Goal: Task Accomplishment & Management: Manage account settings

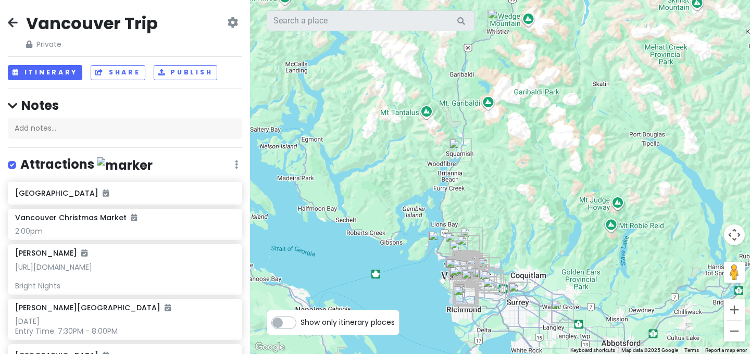
click at [12, 22] on icon at bounding box center [13, 22] width 10 height 8
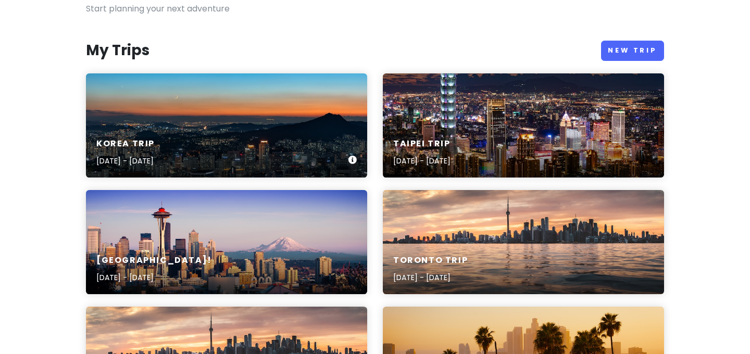
scroll to position [101, 0]
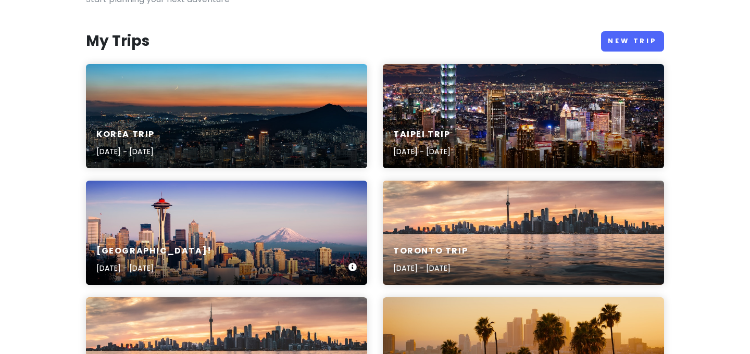
click at [216, 231] on div "[GEOGRAPHIC_DATA]! [DATE] - [DATE]" at bounding box center [226, 233] width 281 height 104
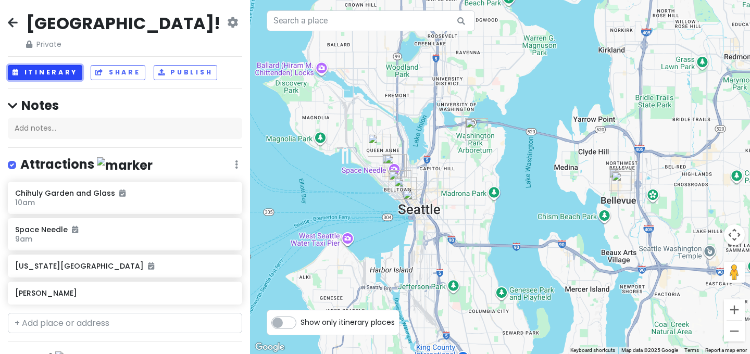
click at [66, 72] on button "Itinerary" at bounding box center [45, 72] width 74 height 15
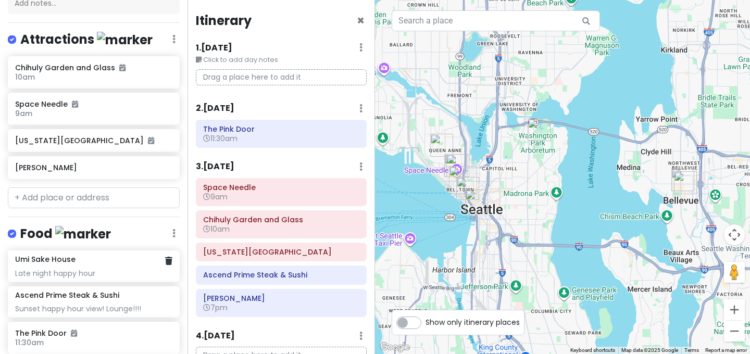
scroll to position [156, 0]
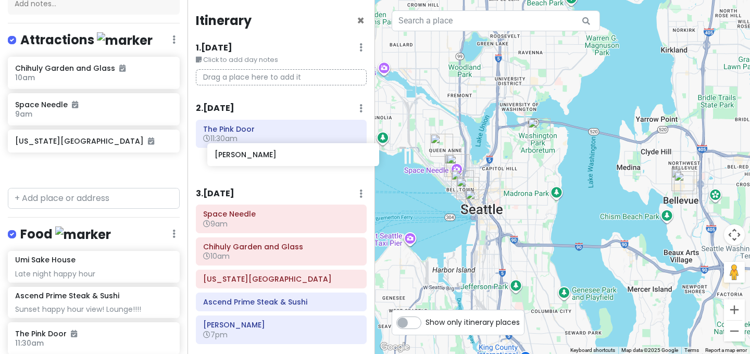
drag, startPoint x: 93, startPoint y: 146, endPoint x: 293, endPoint y: 155, distance: 199.6
click at [293, 155] on div "[GEOGRAPHIC_DATA]! Private Change Dates Make a Copy Delete Trip Go Pro ⚡️ Give …" at bounding box center [375, 177] width 750 height 354
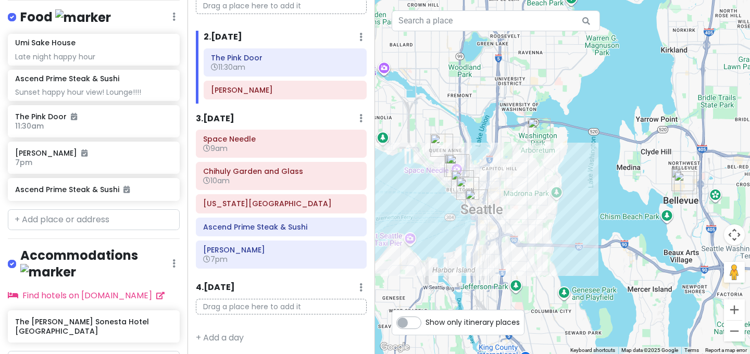
scroll to position [373, 0]
click at [116, 210] on input "text" at bounding box center [94, 220] width 172 height 21
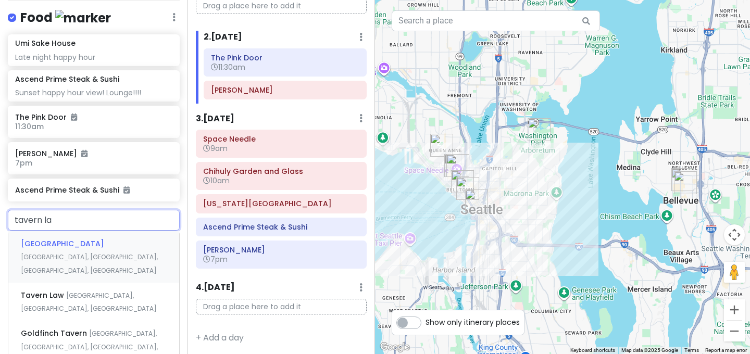
type input "tavern law"
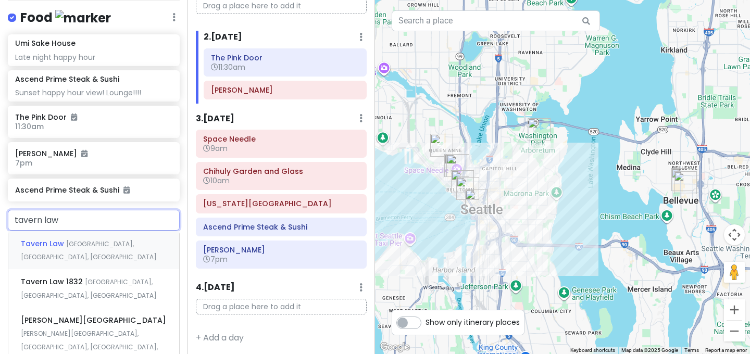
click at [114, 240] on span "[GEOGRAPHIC_DATA], [GEOGRAPHIC_DATA], [GEOGRAPHIC_DATA]" at bounding box center [89, 251] width 136 height 22
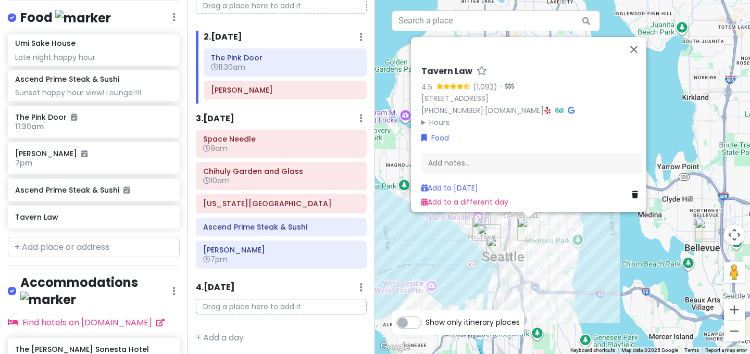
click at [510, 157] on div "Add notes..." at bounding box center [531, 164] width 221 height 22
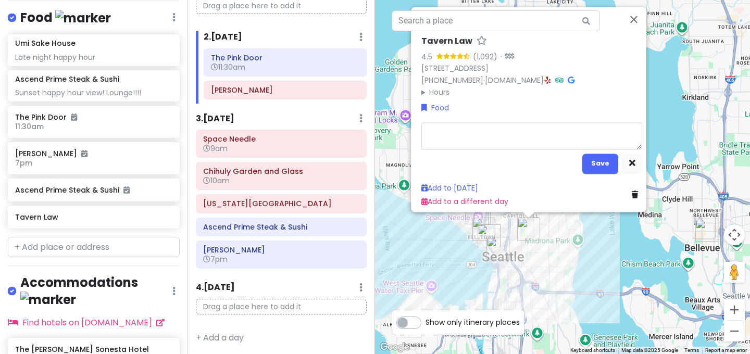
type textarea "x"
type textarea "N"
type textarea "x"
type textarea "Ne"
type textarea "x"
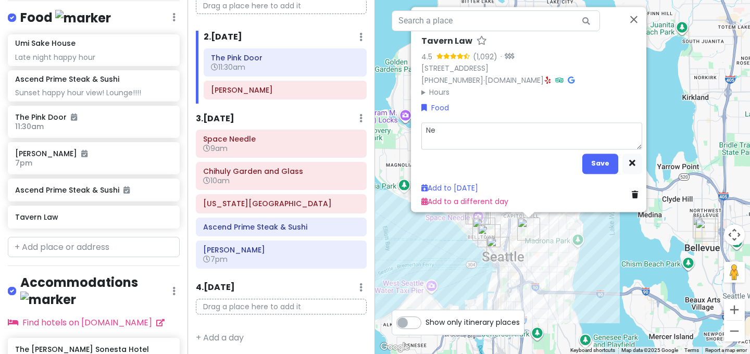
type textarea "Nee"
type textarea "x"
type textarea "Need"
type textarea "x"
type textarea "Needl"
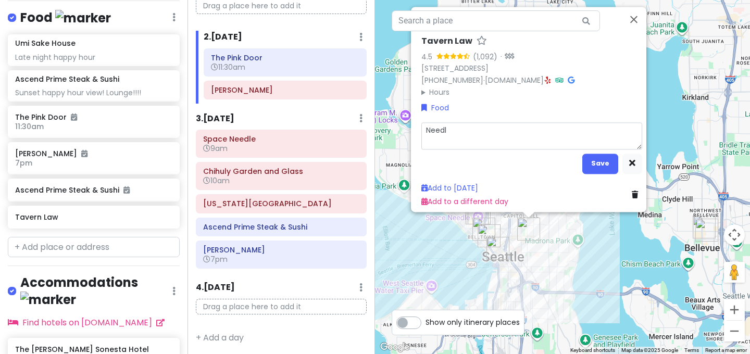
type textarea "x"
type textarea "Needle"
type textarea "x"
type textarea "Needle"
type textarea "x"
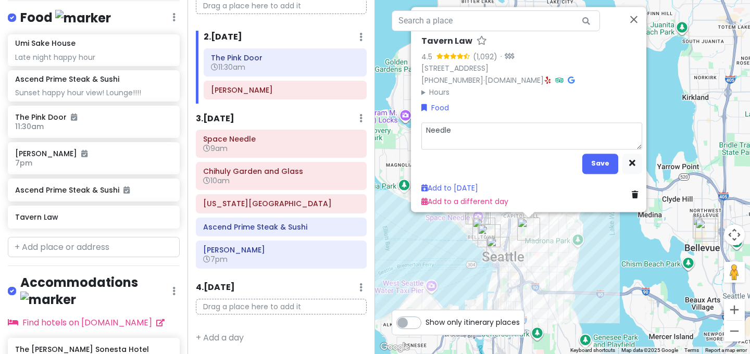
type textarea "Needle &"
type textarea "x"
type textarea "Needle &"
type textarea "x"
type textarea "Needle & T"
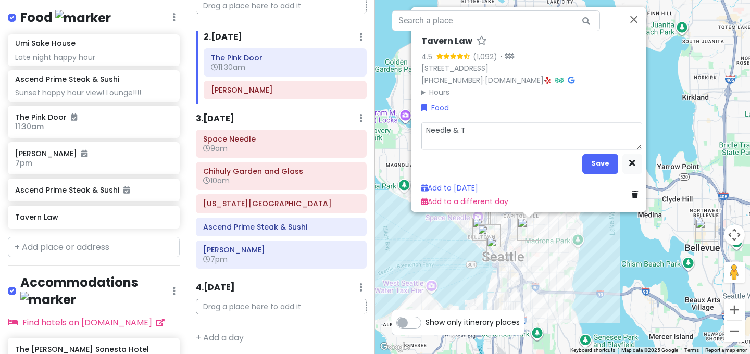
type textarea "x"
type textarea "Needle & Th"
type textarea "x"
type textarea "Needle & Thr"
type textarea "x"
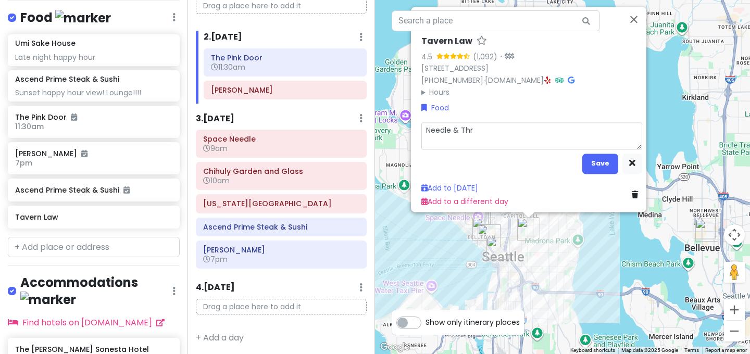
type textarea "Needle & Thre"
type textarea "x"
type textarea "Needle & Thread"
type textarea "x"
type textarea "Needle & Thread"
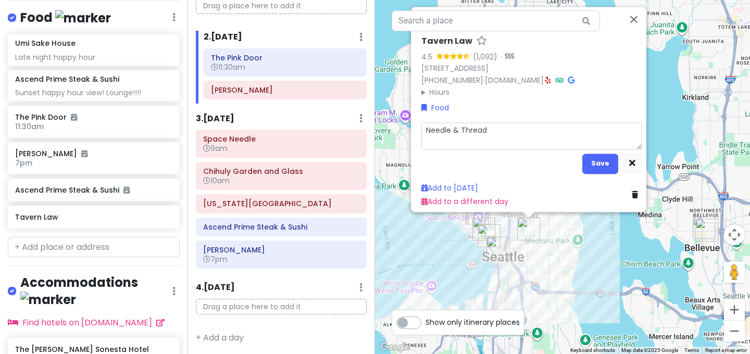
type textarea "x"
type textarea "Needle & Thread s"
type textarea "x"
type textarea "Needle & Thread sp"
type textarea "x"
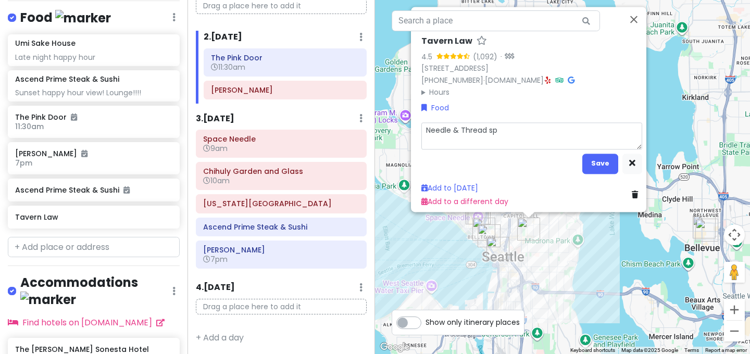
type textarea "Needle & Thread spe"
type textarea "x"
type textarea "Needle & Thread spea"
type textarea "x"
type textarea "Needle & Thread speak"
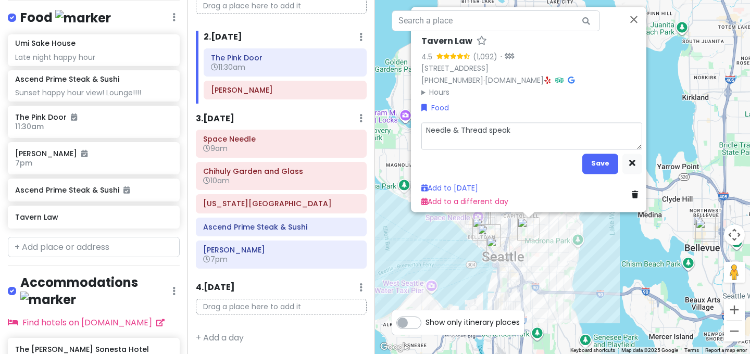
type textarea "x"
type textarea "Needle & Thread [PERSON_NAME]"
type textarea "x"
type textarea "Needle & Thread speakea"
type textarea "x"
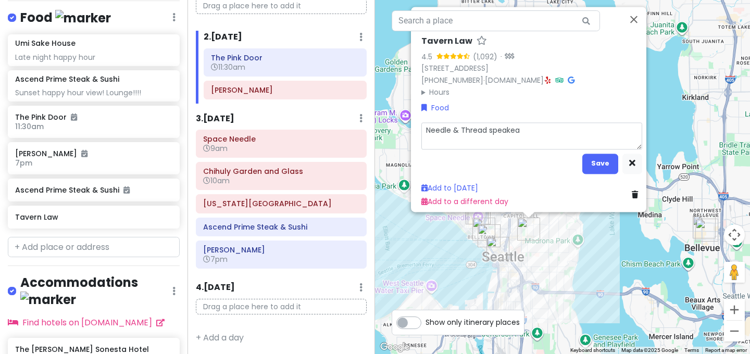
type textarea "Needle & Thread speakeas"
type textarea "x"
type textarea "Needle & Thread speakeasy"
type textarea "x"
type textarea "Needle & Thread speakeasy"
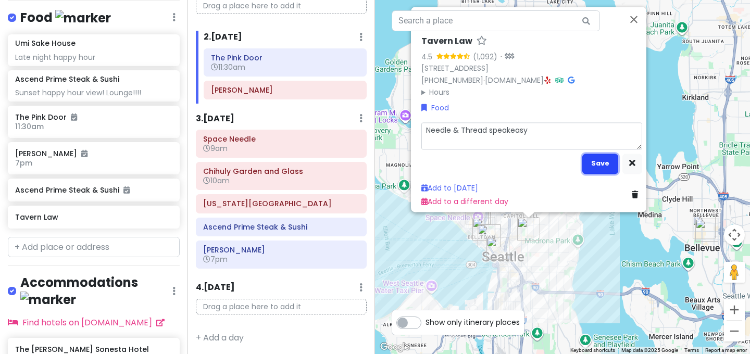
click at [595, 158] on button "Save" at bounding box center [600, 164] width 36 height 20
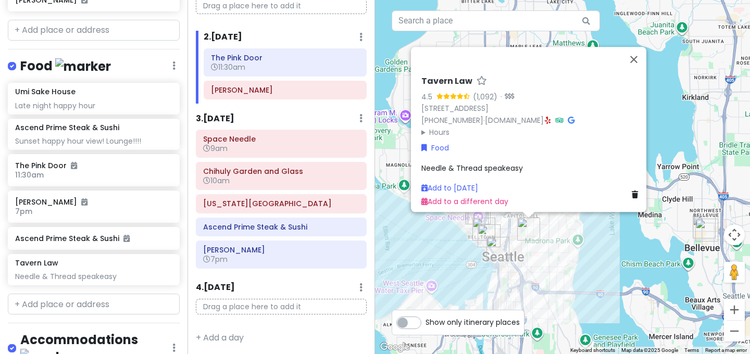
scroll to position [325, 0]
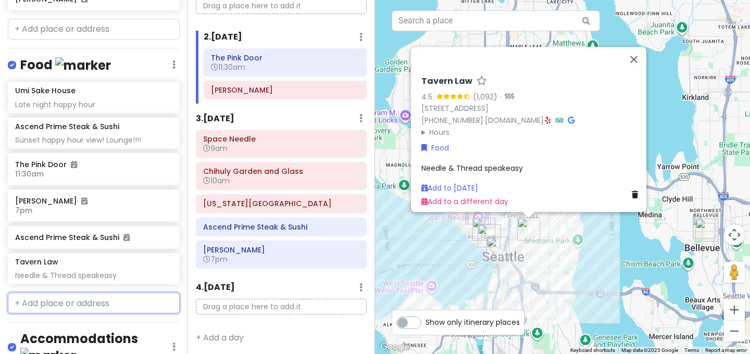
click at [97, 293] on input "text" at bounding box center [94, 303] width 172 height 21
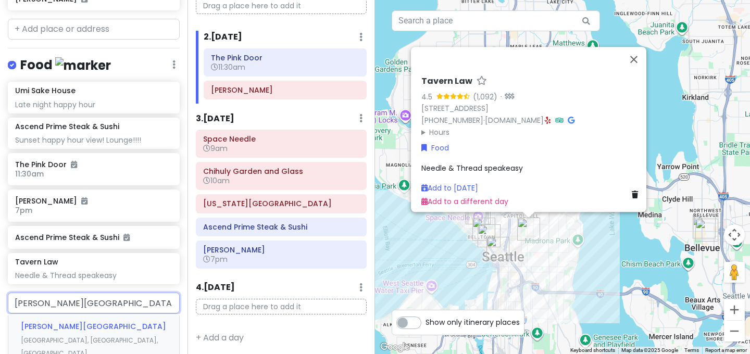
type input "[PERSON_NAME][GEOGRAPHIC_DATA]"
click at [76, 321] on span "[PERSON_NAME][GEOGRAPHIC_DATA]" at bounding box center [93, 326] width 145 height 10
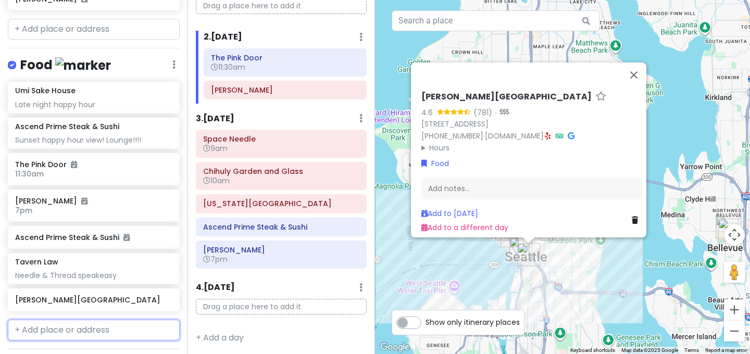
click at [107, 320] on input "text" at bounding box center [94, 330] width 172 height 21
type input "deep dive"
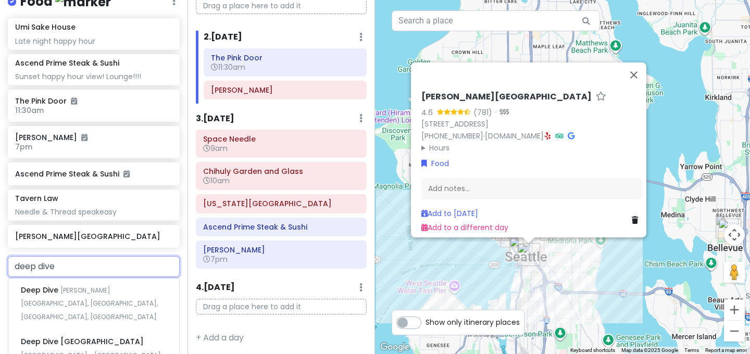
scroll to position [408, 0]
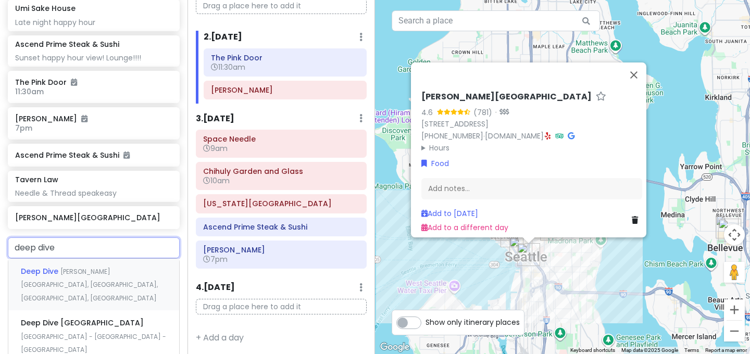
click at [113, 267] on span "[PERSON_NAME][GEOGRAPHIC_DATA], [GEOGRAPHIC_DATA], [GEOGRAPHIC_DATA], [GEOGRAPH…" at bounding box center [89, 284] width 137 height 35
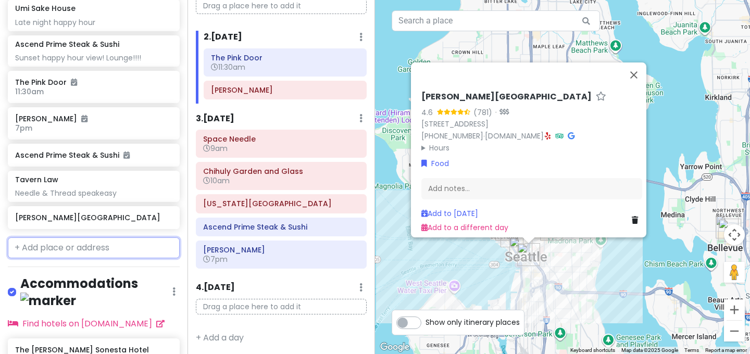
scroll to position [435, 0]
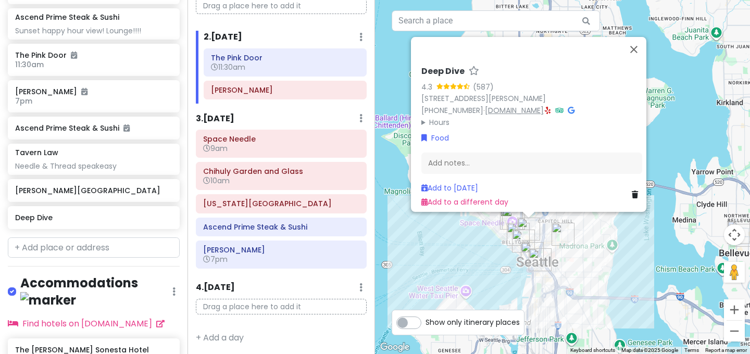
click at [544, 105] on link "[DOMAIN_NAME]" at bounding box center [514, 110] width 59 height 10
click at [62, 237] on input "text" at bounding box center [94, 247] width 172 height 21
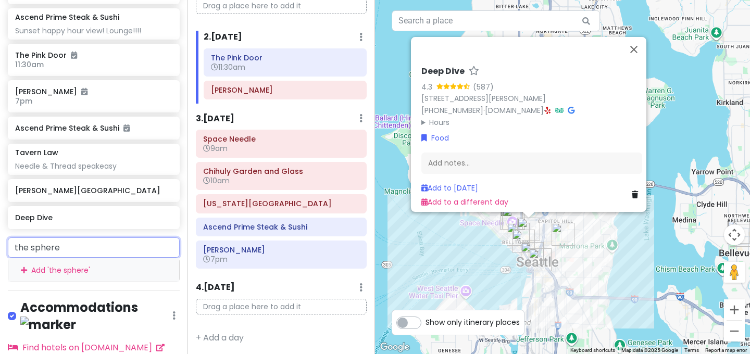
type input "the spheres"
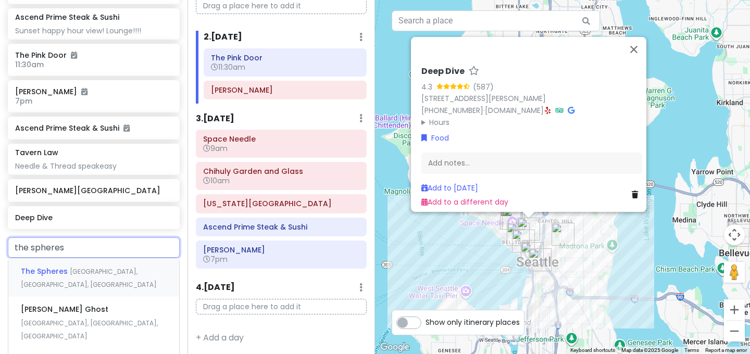
click at [69, 258] on div "The [GEOGRAPHIC_DATA], [GEOGRAPHIC_DATA], [GEOGRAPHIC_DATA]" at bounding box center [93, 277] width 171 height 39
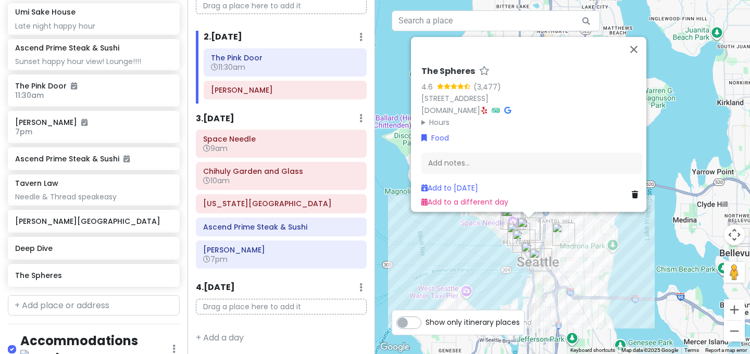
scroll to position [400, 0]
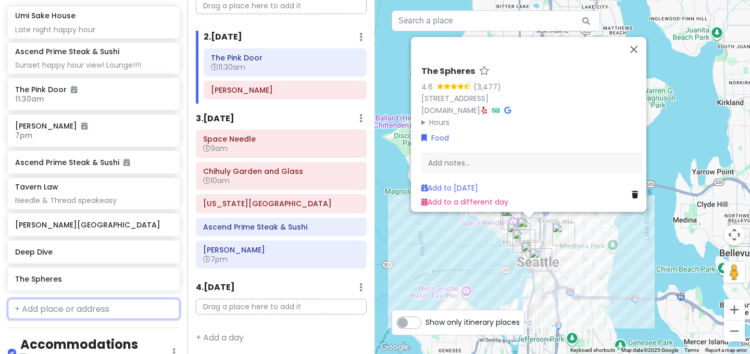
click at [134, 299] on input "text" at bounding box center [94, 309] width 172 height 21
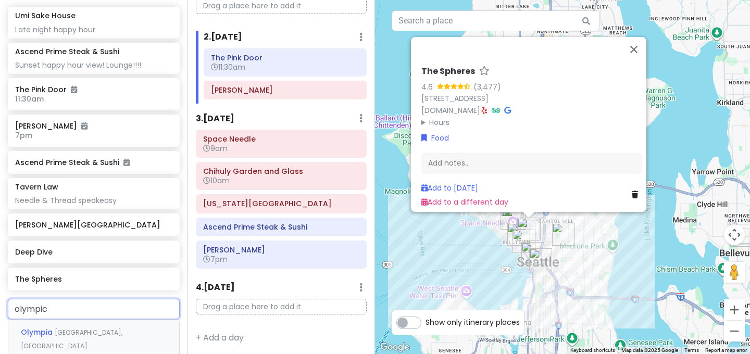
type input "olympic"
click at [118, 320] on div "[GEOGRAPHIC_DATA], [GEOGRAPHIC_DATA], [GEOGRAPHIC_DATA], [GEOGRAPHIC_DATA]" at bounding box center [93, 346] width 171 height 52
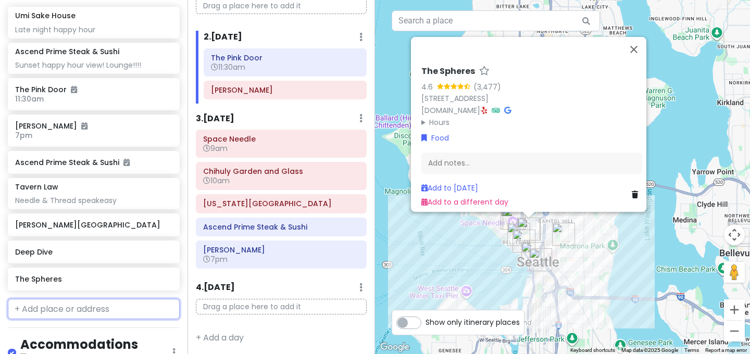
scroll to position [427, 0]
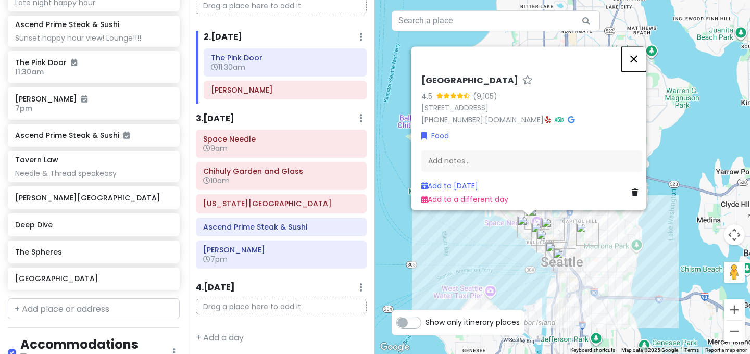
click at [643, 53] on button "Close" at bounding box center [633, 58] width 25 height 25
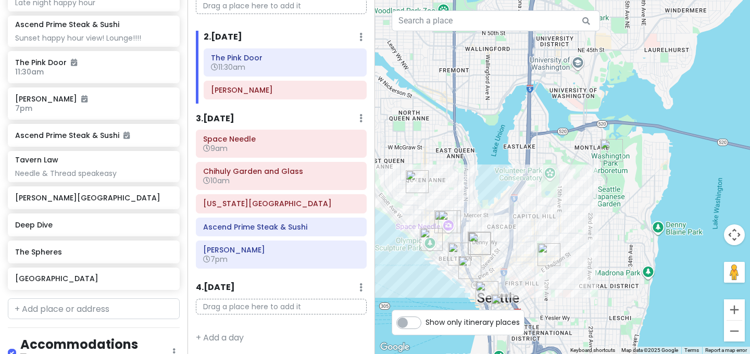
drag, startPoint x: 612, startPoint y: 203, endPoint x: 612, endPoint y: 193, distance: 9.9
click at [612, 193] on div at bounding box center [562, 177] width 375 height 354
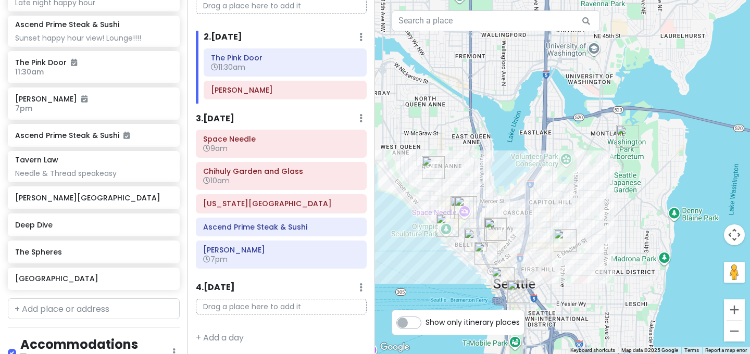
drag, startPoint x: 628, startPoint y: 203, endPoint x: 628, endPoint y: 187, distance: 15.1
click at [628, 187] on div at bounding box center [562, 177] width 375 height 354
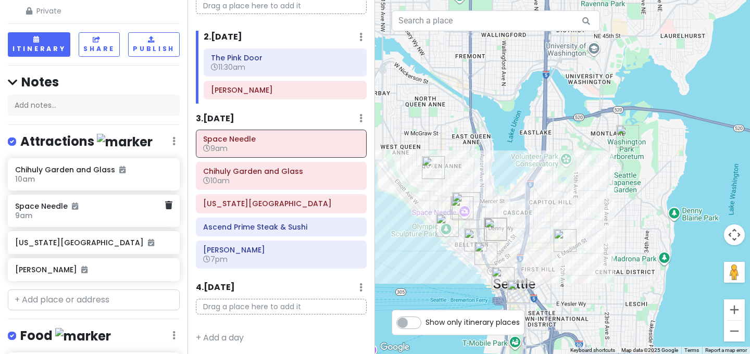
scroll to position [92, 0]
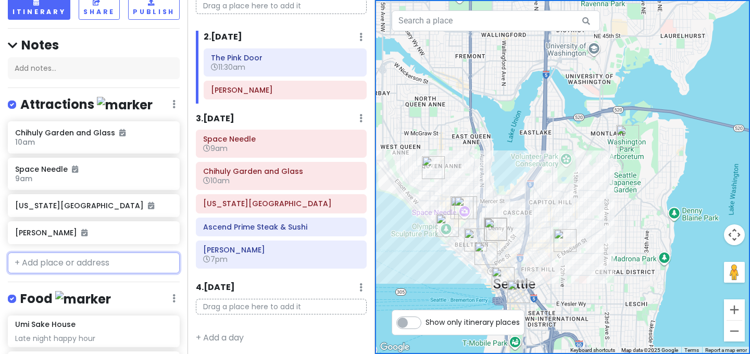
click at [83, 253] on input "text" at bounding box center [94, 263] width 172 height 21
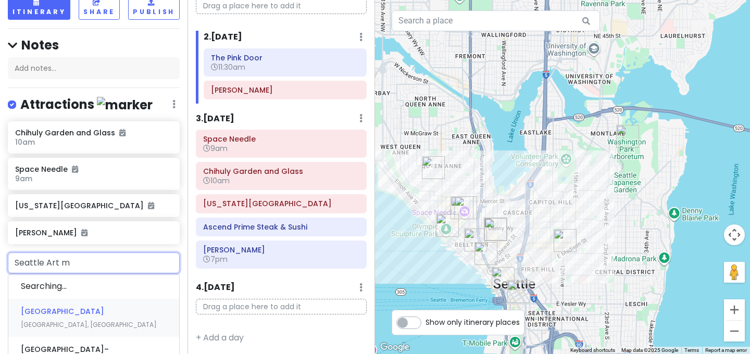
type input "Seattle Art mu"
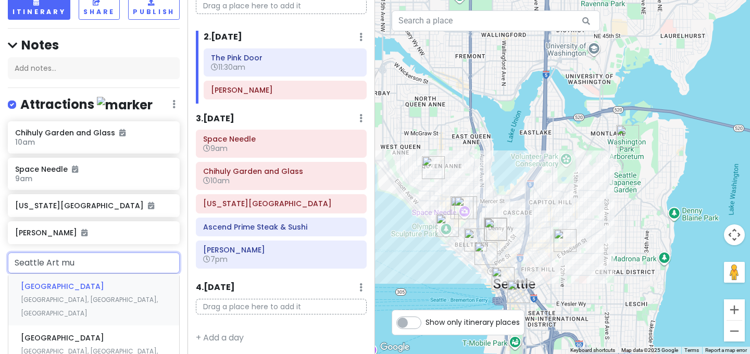
click at [68, 276] on div "[GEOGRAPHIC_DATA], [GEOGRAPHIC_DATA]" at bounding box center [93, 300] width 171 height 52
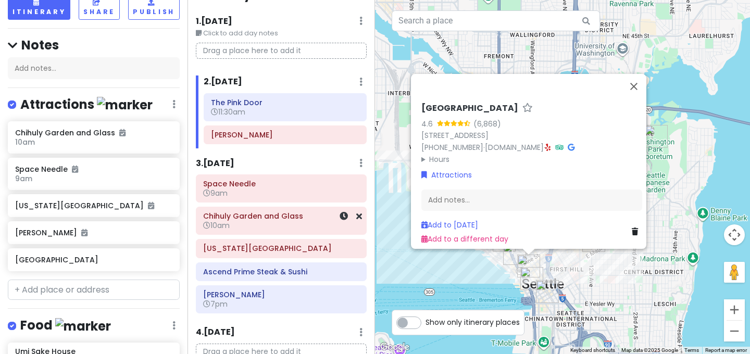
scroll to position [9, 0]
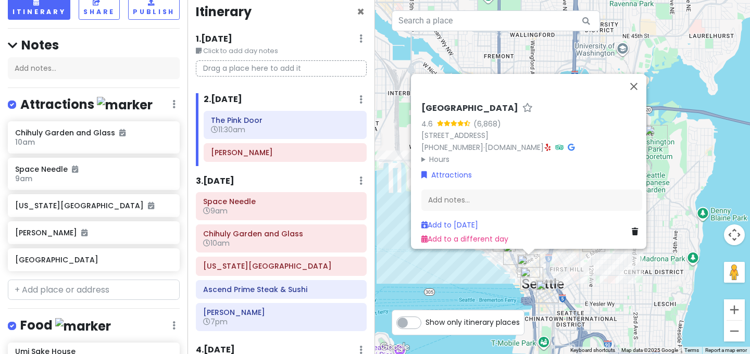
click at [434, 154] on summary "Hours" at bounding box center [531, 159] width 221 height 11
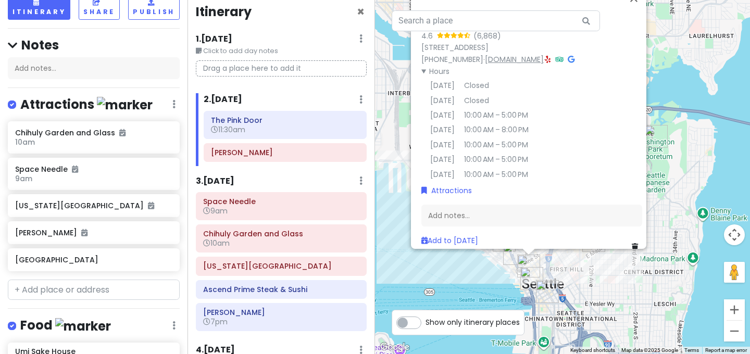
click at [544, 57] on link "[DOMAIN_NAME]" at bounding box center [514, 59] width 59 height 10
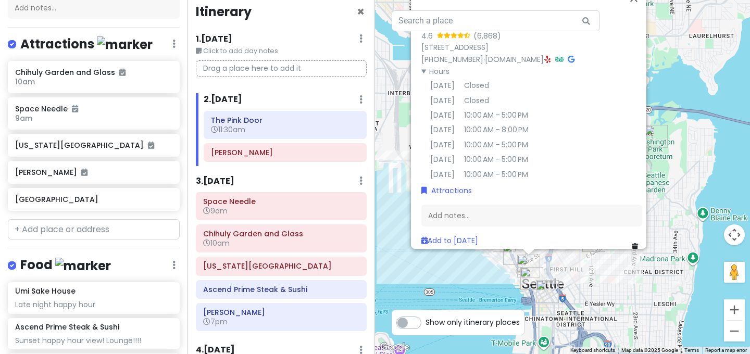
scroll to position [153, 0]
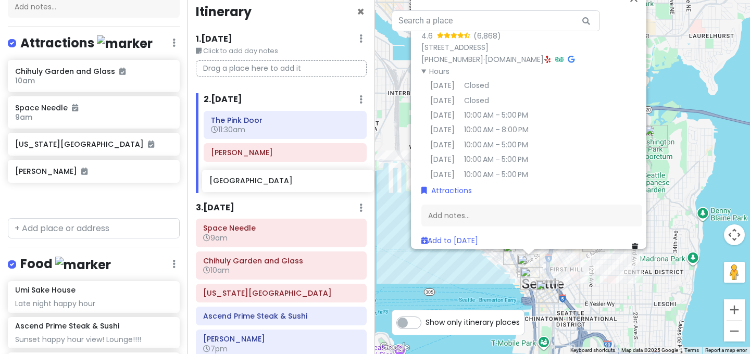
drag, startPoint x: 118, startPoint y: 177, endPoint x: 312, endPoint y: 182, distance: 194.3
click at [312, 182] on div "[GEOGRAPHIC_DATA]! Private Change Dates Make a Copy Delete Trip Go Pro ⚡️ Give …" at bounding box center [375, 177] width 750 height 354
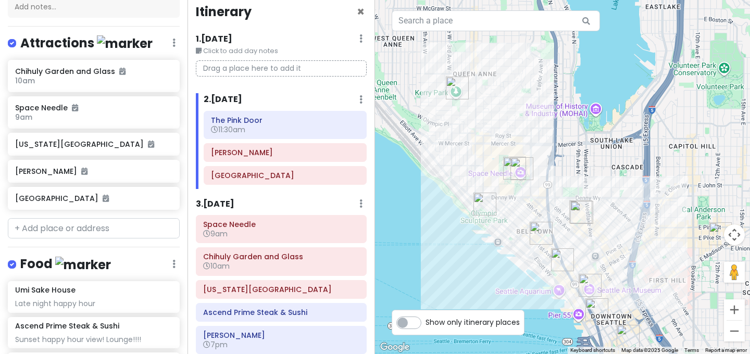
drag, startPoint x: 475, startPoint y: 265, endPoint x: 465, endPoint y: 256, distance: 13.3
click at [465, 256] on div at bounding box center [562, 177] width 375 height 354
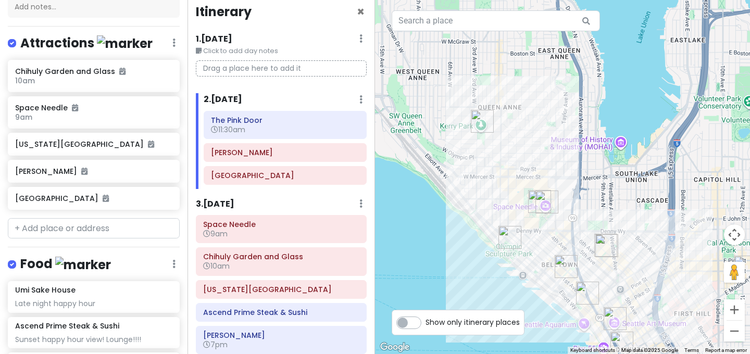
drag, startPoint x: 434, startPoint y: 166, endPoint x: 460, endPoint y: 200, distance: 43.1
click at [460, 200] on div at bounding box center [562, 177] width 375 height 354
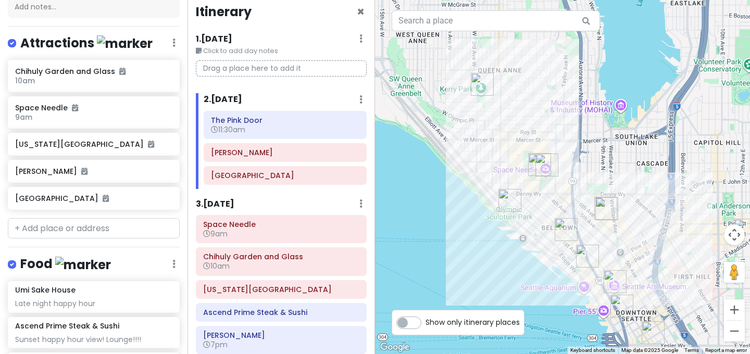
drag, startPoint x: 481, startPoint y: 248, endPoint x: 481, endPoint y: 209, distance: 39.0
click at [481, 209] on div at bounding box center [562, 177] width 375 height 354
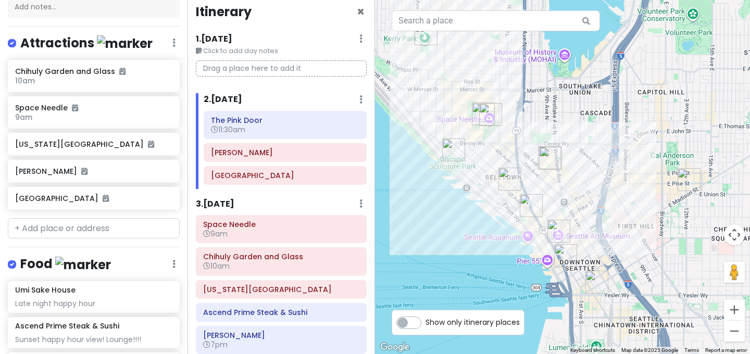
drag, startPoint x: 662, startPoint y: 209, endPoint x: 603, endPoint y: 155, distance: 80.0
click at [603, 155] on div at bounding box center [562, 177] width 375 height 354
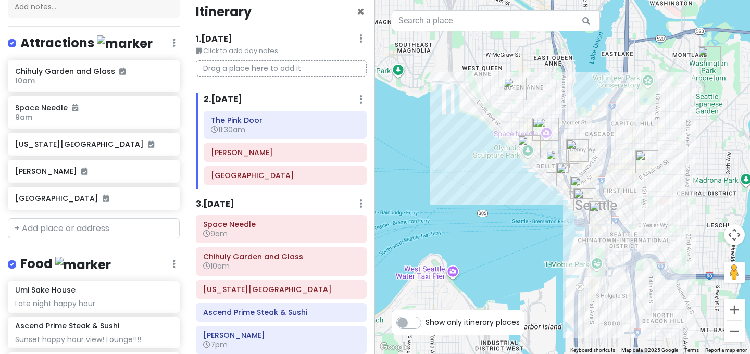
click at [651, 156] on img "Tavern Law" at bounding box center [646, 161] width 23 height 23
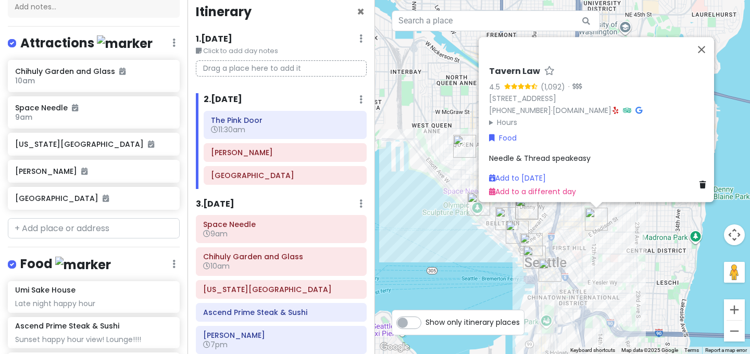
click at [625, 238] on div "Tavern Law 4.5 (1,092) · [STREET_ADDRESS] [PHONE_NUMBER] · [DOMAIN_NAME] · Hour…" at bounding box center [562, 177] width 375 height 354
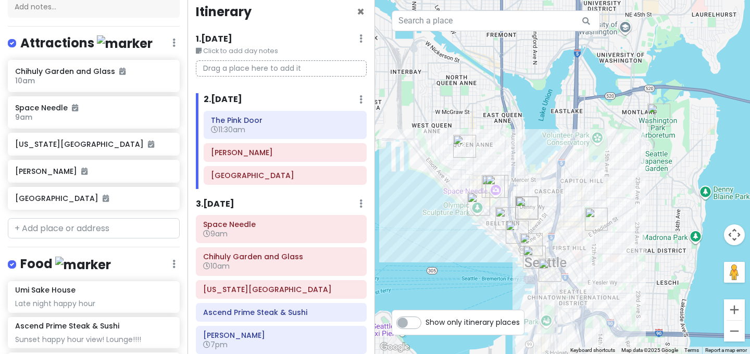
click at [548, 273] on img "Smith Tower Observatory Bar" at bounding box center [549, 270] width 23 height 23
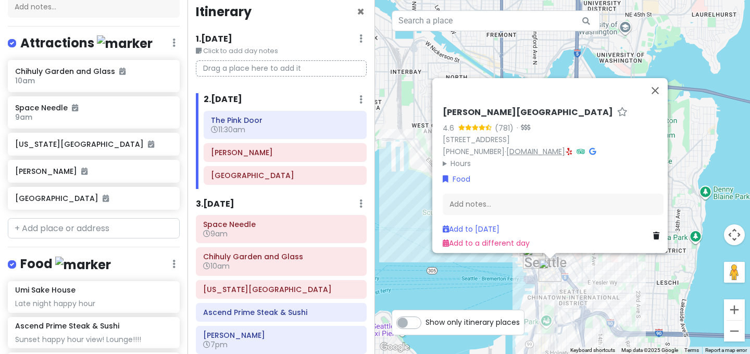
click at [544, 147] on link "[DOMAIN_NAME]" at bounding box center [535, 151] width 59 height 10
click at [105, 218] on input "text" at bounding box center [94, 228] width 172 height 21
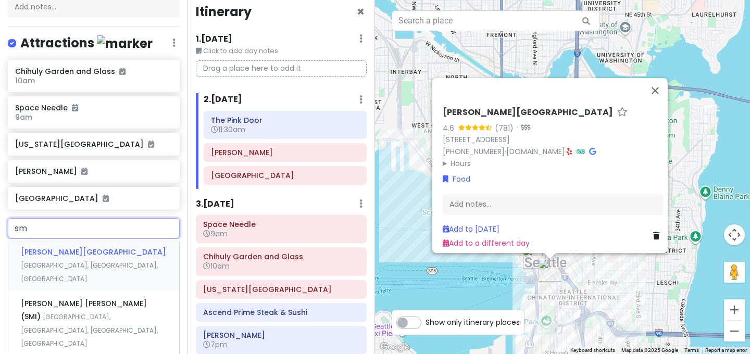
type input "s"
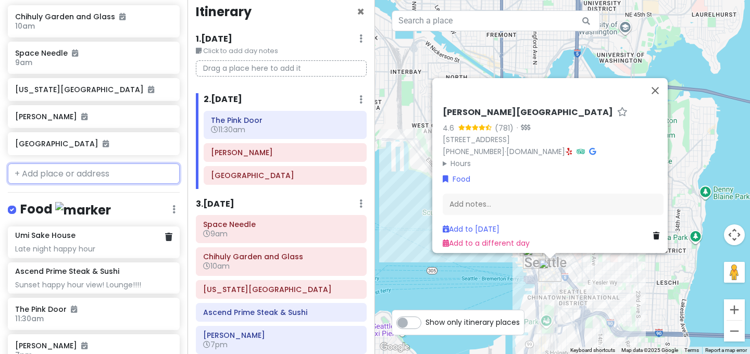
scroll to position [219, 0]
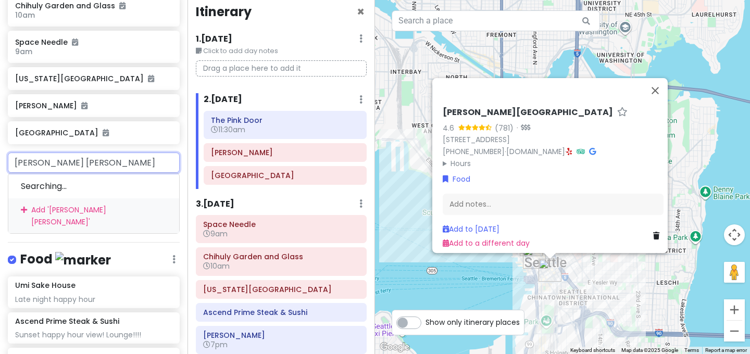
type input "[PERSON_NAME] tower"
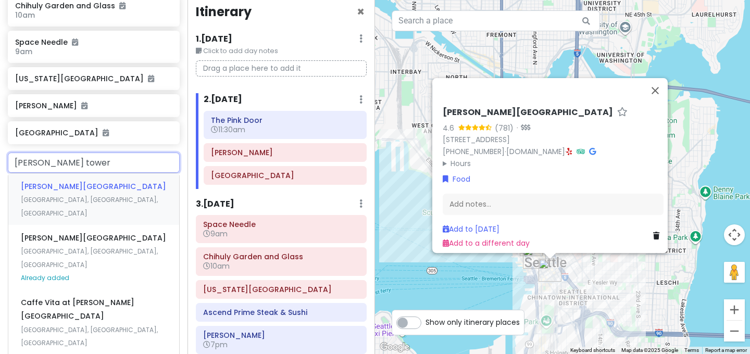
click at [106, 195] on span "[GEOGRAPHIC_DATA], [GEOGRAPHIC_DATA], [GEOGRAPHIC_DATA]" at bounding box center [89, 206] width 137 height 22
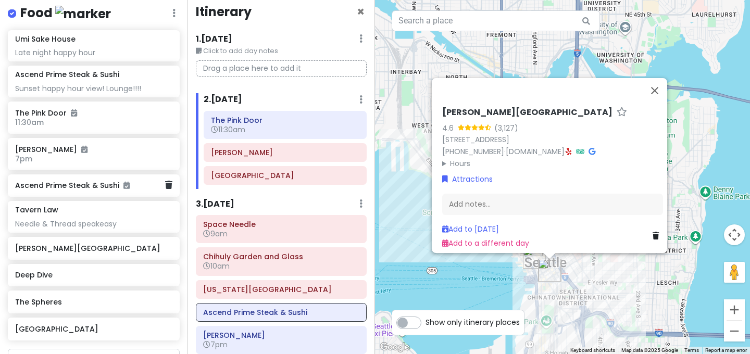
scroll to position [491, 0]
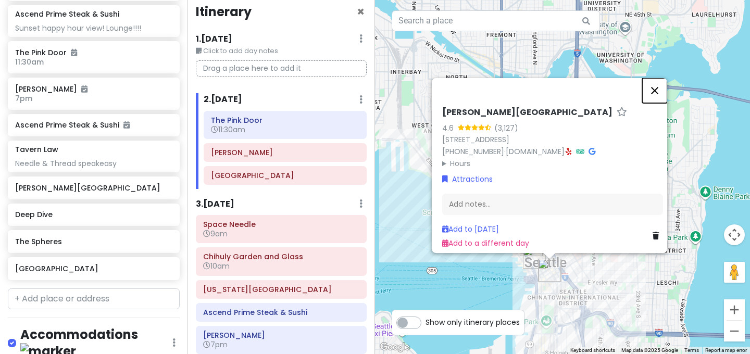
click at [660, 83] on button "Close" at bounding box center [654, 90] width 25 height 25
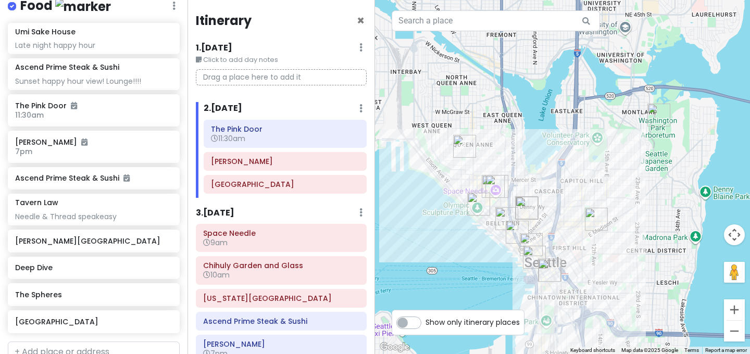
scroll to position [462, 0]
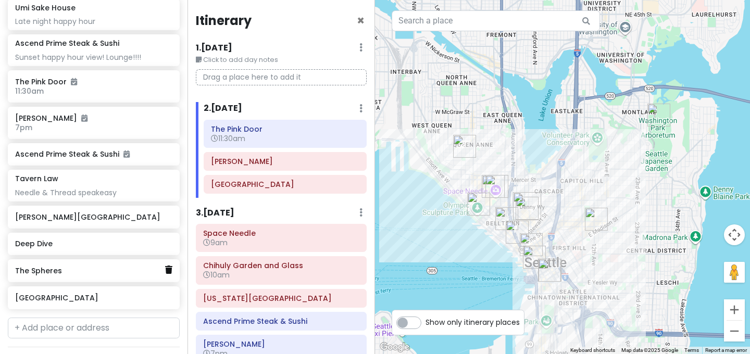
click at [169, 266] on icon at bounding box center [168, 270] width 7 height 8
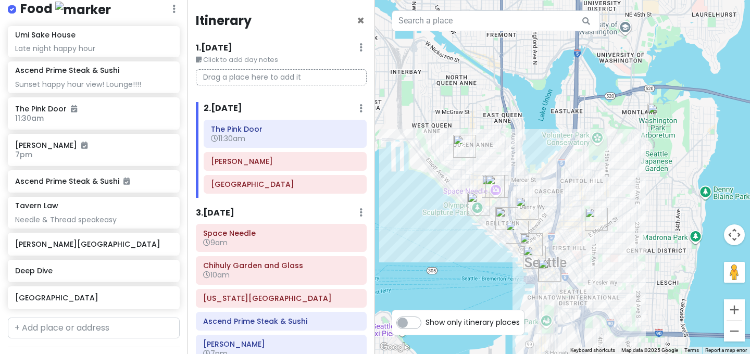
click at [528, 208] on img "Deep Dive" at bounding box center [526, 208] width 23 height 23
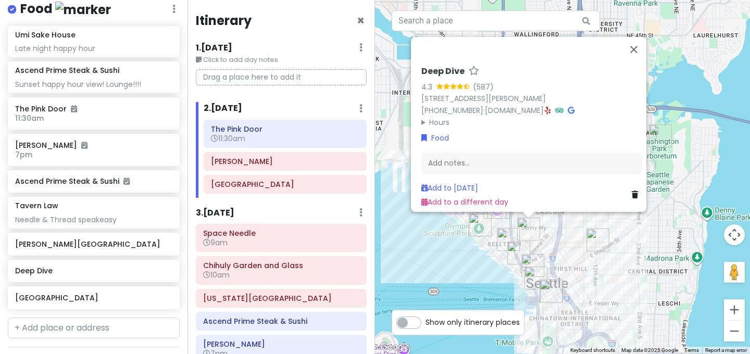
click at [595, 243] on img "Tavern Law" at bounding box center [597, 240] width 23 height 23
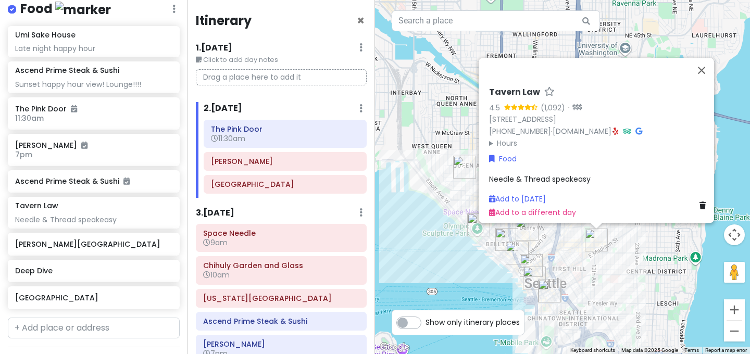
click at [645, 269] on div "Tavern Law 4.5 (1,092) · [STREET_ADDRESS] [PHONE_NUMBER] · [DOMAIN_NAME] · Hour…" at bounding box center [562, 177] width 375 height 354
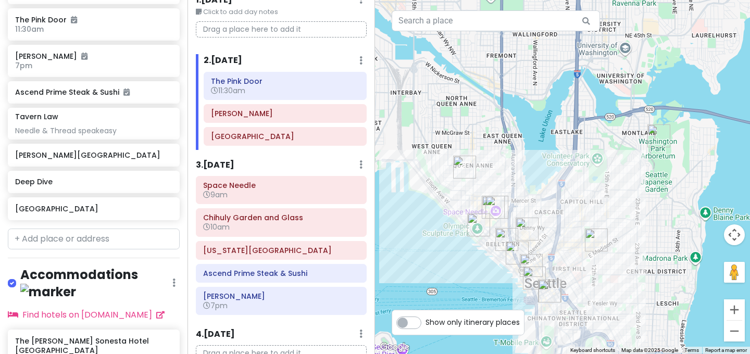
scroll to position [549, 0]
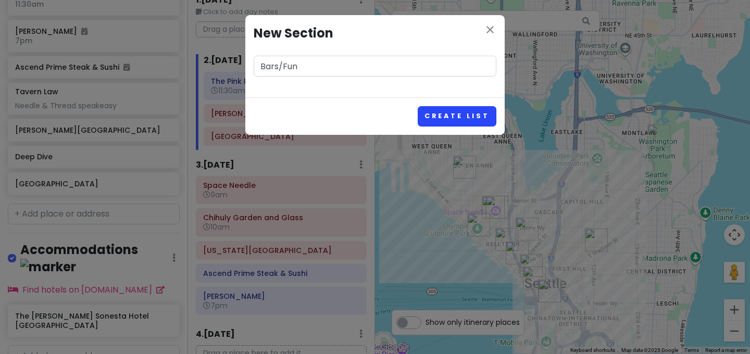
type input "Bars/Fun"
click at [434, 115] on button "Create List" at bounding box center [457, 116] width 79 height 20
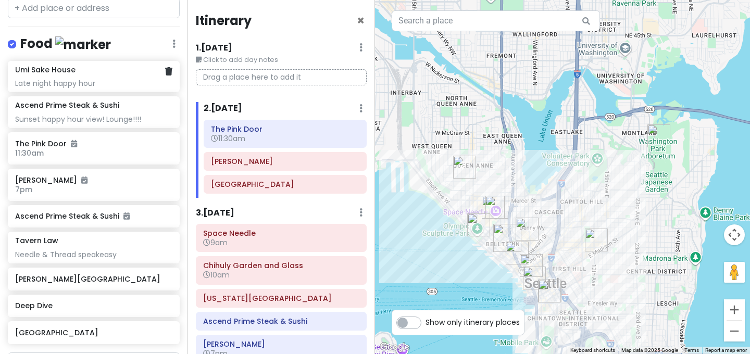
scroll to position [398, 0]
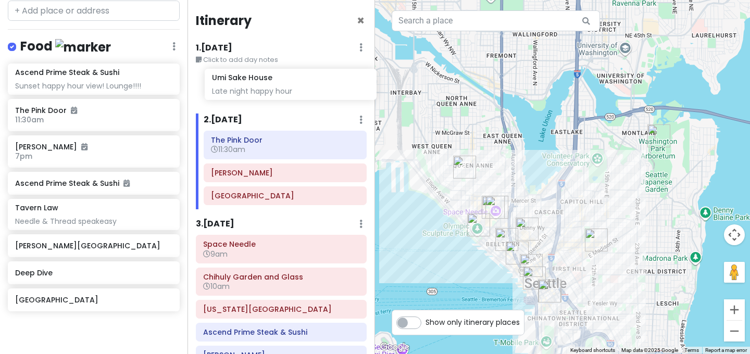
drag, startPoint x: 80, startPoint y: 54, endPoint x: 276, endPoint y: 84, distance: 198.6
click at [276, 84] on div "[GEOGRAPHIC_DATA]! Private Change Dates Make a Copy Delete Trip Go Pro ⚡️ Give …" at bounding box center [375, 177] width 750 height 354
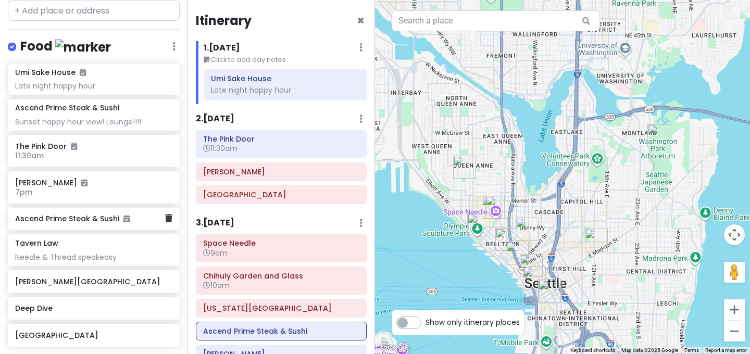
scroll to position [451, 0]
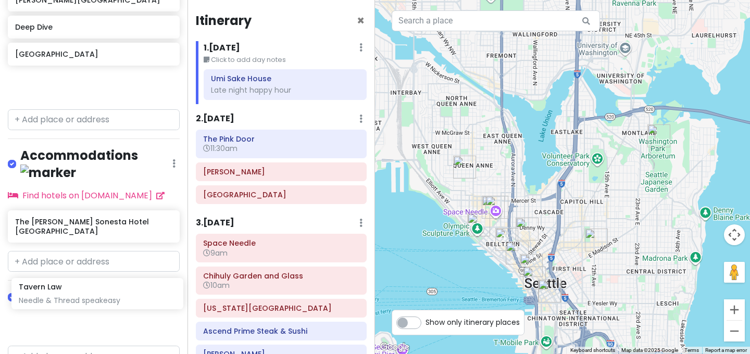
drag, startPoint x: 106, startPoint y: 170, endPoint x: 109, endPoint y: 291, distance: 121.4
click at [109, 291] on div "[GEOGRAPHIC_DATA]! Private Change Dates Make a Copy Delete Trip Go Pro ⚡️ Give …" at bounding box center [93, 177] width 187 height 354
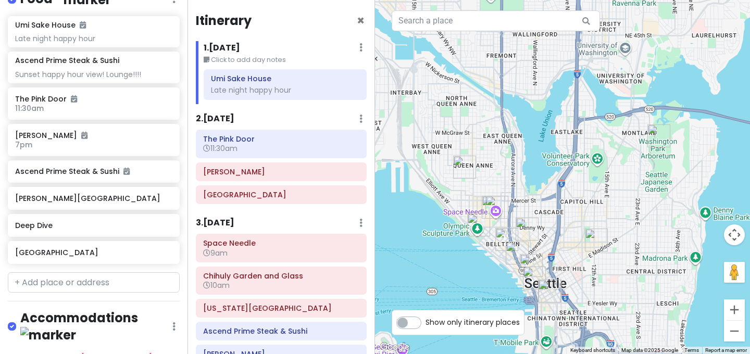
scroll to position [439, 0]
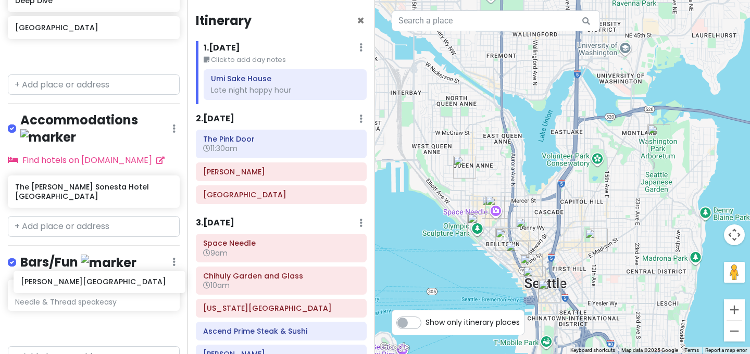
drag, startPoint x: 87, startPoint y: 180, endPoint x: 94, endPoint y: 288, distance: 108.0
click at [94, 288] on div "[GEOGRAPHIC_DATA]! Private Change Dates Make a Copy Delete Trip Go Pro ⚡️ Give …" at bounding box center [93, 177] width 187 height 354
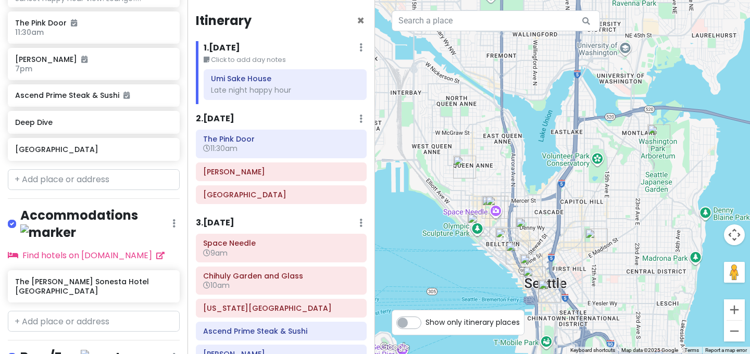
scroll to position [520, 0]
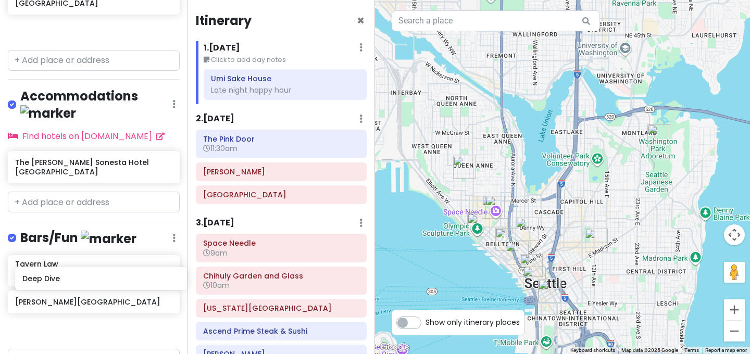
drag, startPoint x: 69, startPoint y: 96, endPoint x: 77, endPoint y: 275, distance: 179.3
click at [77, 275] on div "[GEOGRAPHIC_DATA]! Private Change Dates Make a Copy Delete Trip Go Pro ⚡️ Give …" at bounding box center [93, 177] width 187 height 354
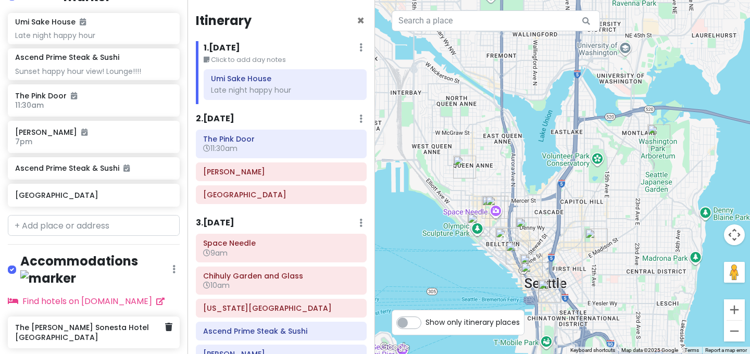
scroll to position [616, 0]
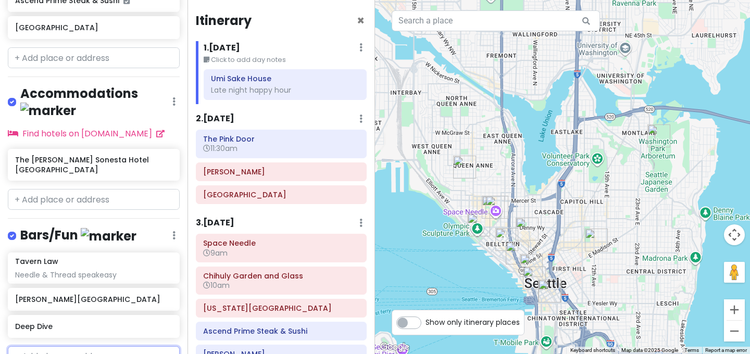
click at [79, 346] on input "text" at bounding box center [94, 356] width 172 height 21
type input "flatstick"
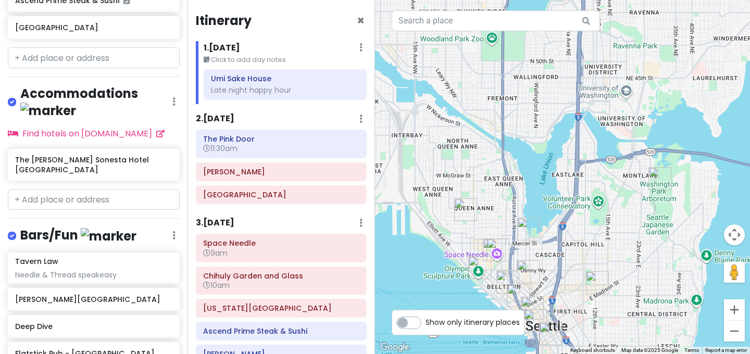
type input "bar moxy"
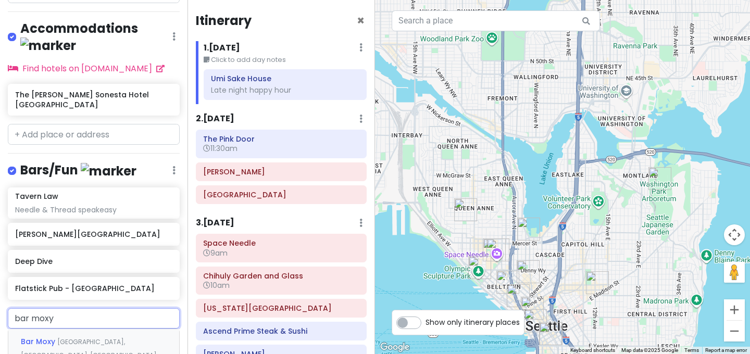
click at [93, 337] on span "[GEOGRAPHIC_DATA], [GEOGRAPHIC_DATA], [GEOGRAPHIC_DATA]" at bounding box center [89, 348] width 136 height 22
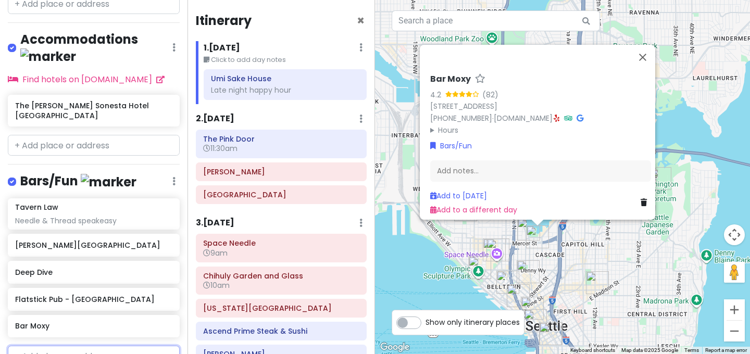
click at [141, 346] on input "text" at bounding box center [94, 356] width 172 height 21
type input "the raygun lounge"
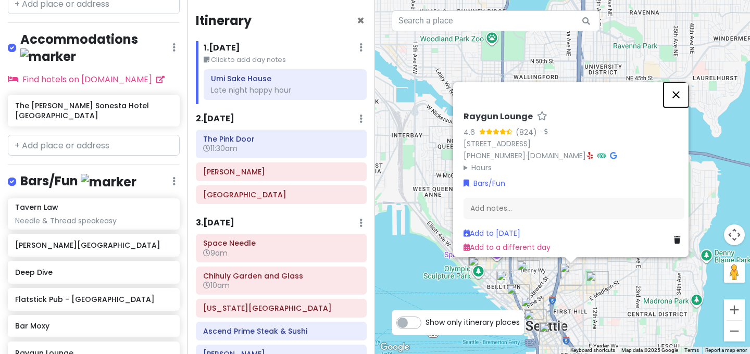
click at [683, 92] on button "Close" at bounding box center [675, 94] width 25 height 25
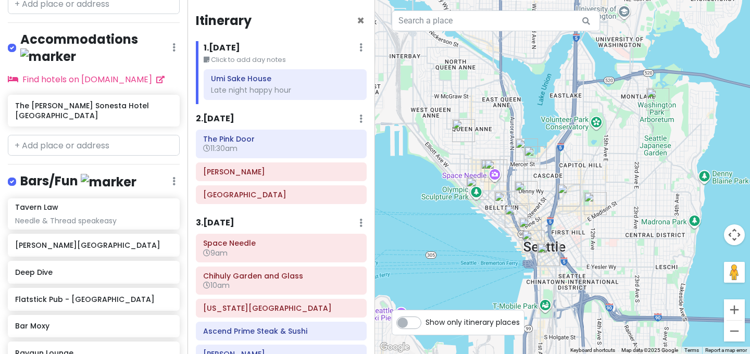
drag, startPoint x: 614, startPoint y: 206, endPoint x: 611, endPoint y: 120, distance: 86.0
click at [611, 120] on div at bounding box center [562, 177] width 375 height 354
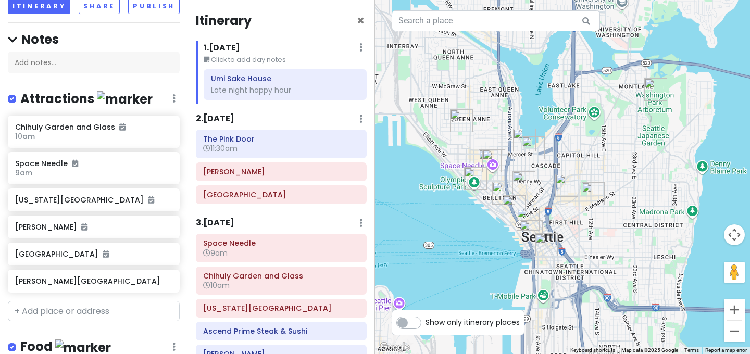
scroll to position [0, 0]
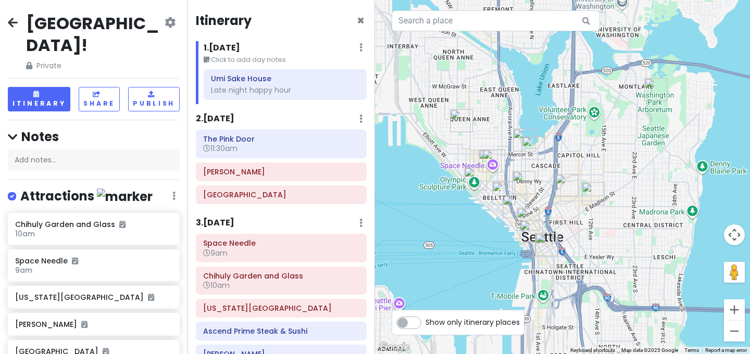
click at [99, 50] on div "[GEOGRAPHIC_DATA]! Private Change Dates Make a Copy Delete Trip Go Pro ⚡️ Give …" at bounding box center [93, 177] width 187 height 354
click at [99, 87] on button "Share" at bounding box center [99, 99] width 41 height 24
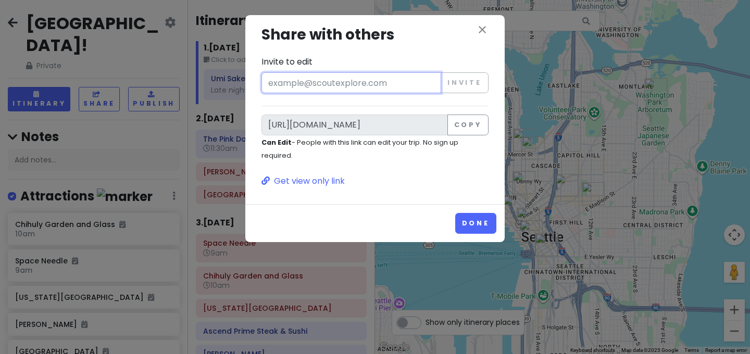
click at [324, 82] on input "Invite to edit" at bounding box center [351, 82] width 180 height 21
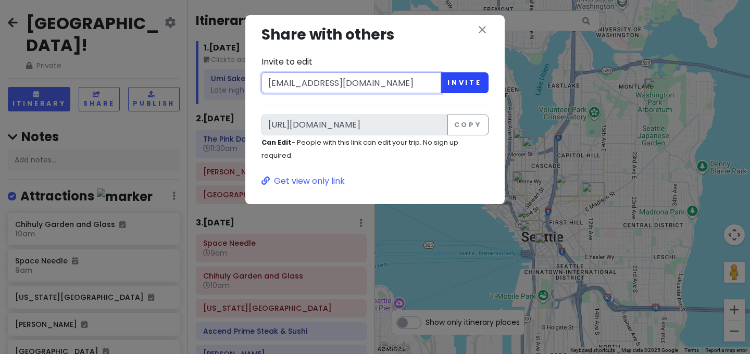
type input "[EMAIL_ADDRESS][DOMAIN_NAME]"
click at [460, 86] on button "Invite" at bounding box center [464, 82] width 48 height 21
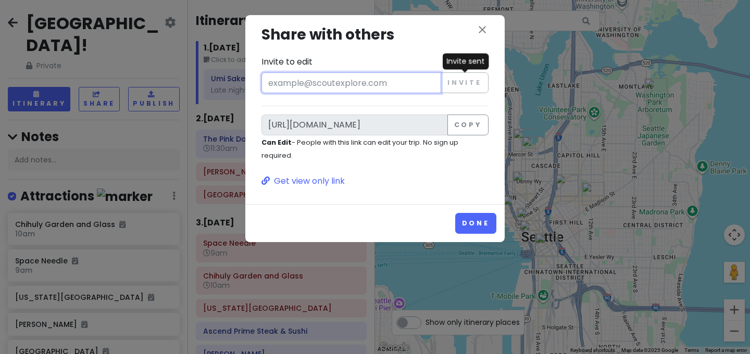
click at [403, 87] on input "Invite to edit" at bounding box center [351, 82] width 180 height 21
paste input "[PERSON_NAME][EMAIL_ADDRESS][DOMAIN_NAME]"
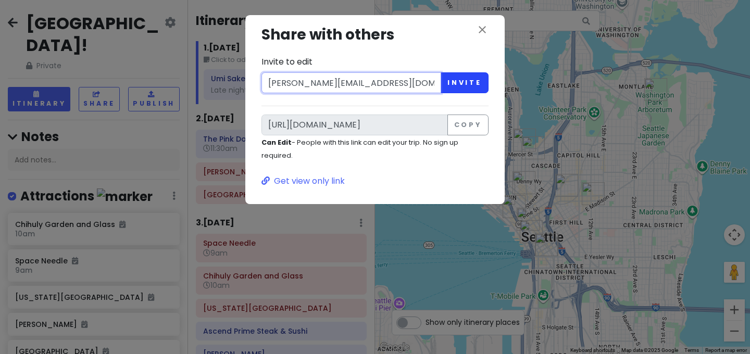
type input "[PERSON_NAME][EMAIL_ADDRESS][DOMAIN_NAME]"
click at [478, 83] on button "Invite" at bounding box center [464, 82] width 48 height 21
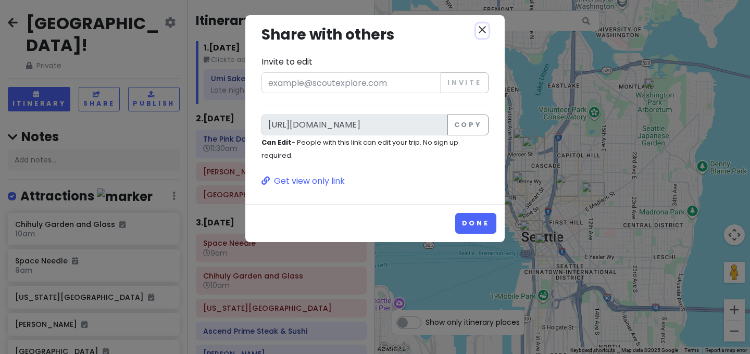
click at [483, 32] on icon "close" at bounding box center [482, 29] width 12 height 12
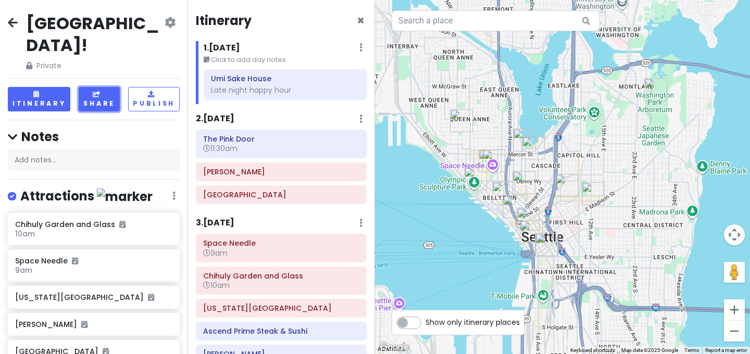
click at [100, 91] on icon at bounding box center [97, 94] width 9 height 6
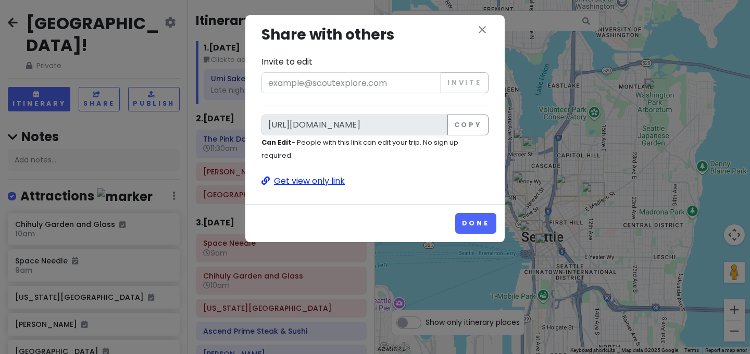
click at [341, 181] on p "Get view only link" at bounding box center [374, 181] width 227 height 14
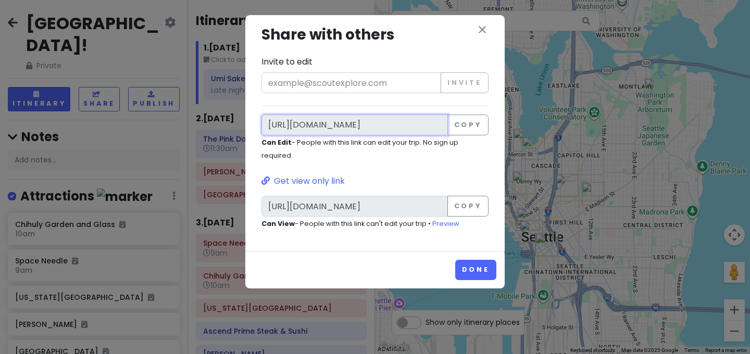
click at [443, 131] on input "[URL][DOMAIN_NAME]" at bounding box center [354, 125] width 186 height 21
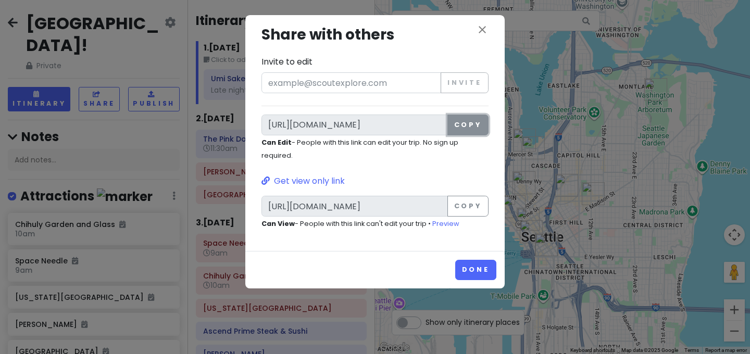
click at [462, 127] on button "Copy" at bounding box center [467, 125] width 41 height 21
